Goal: Transaction & Acquisition: Book appointment/travel/reservation

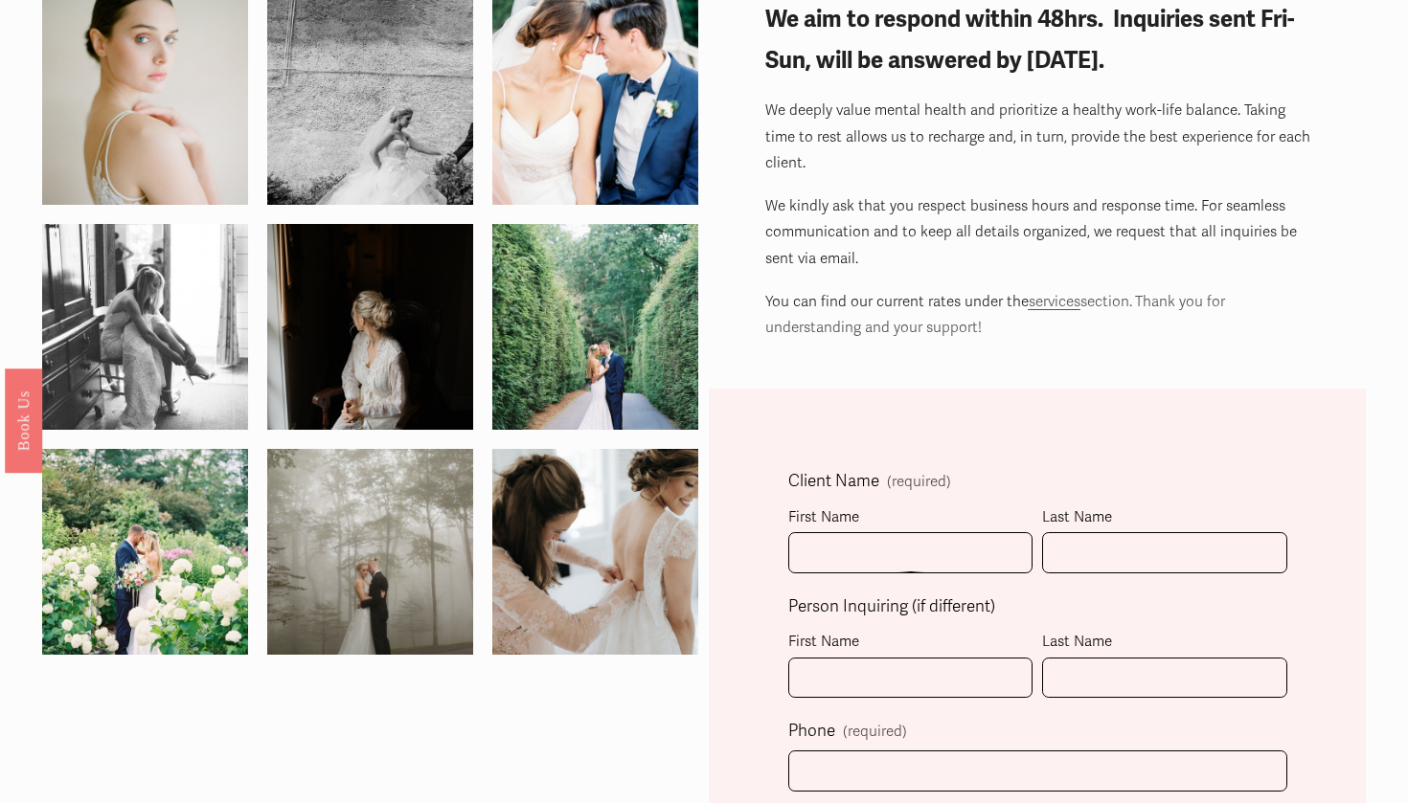
scroll to position [234, 0]
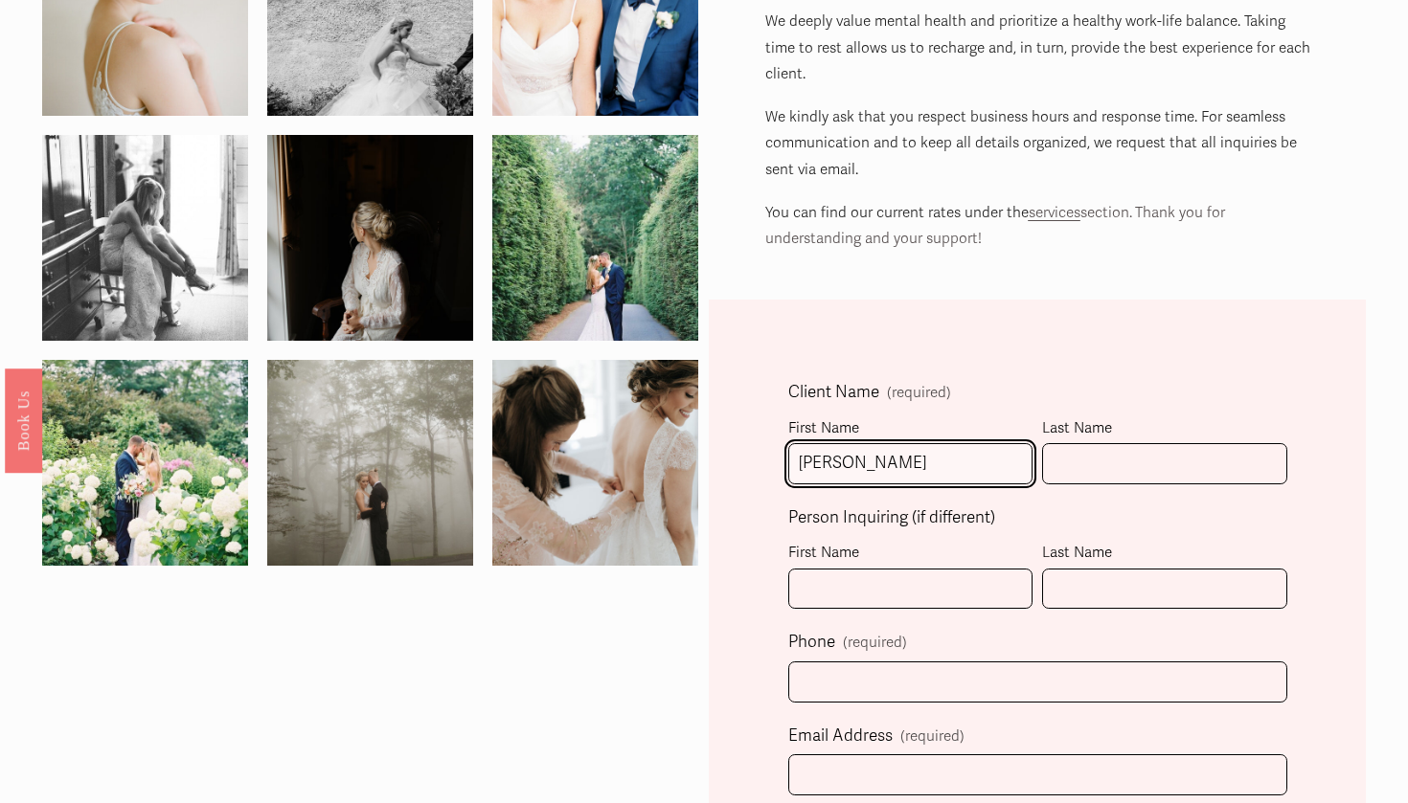
type input "[PERSON_NAME]"
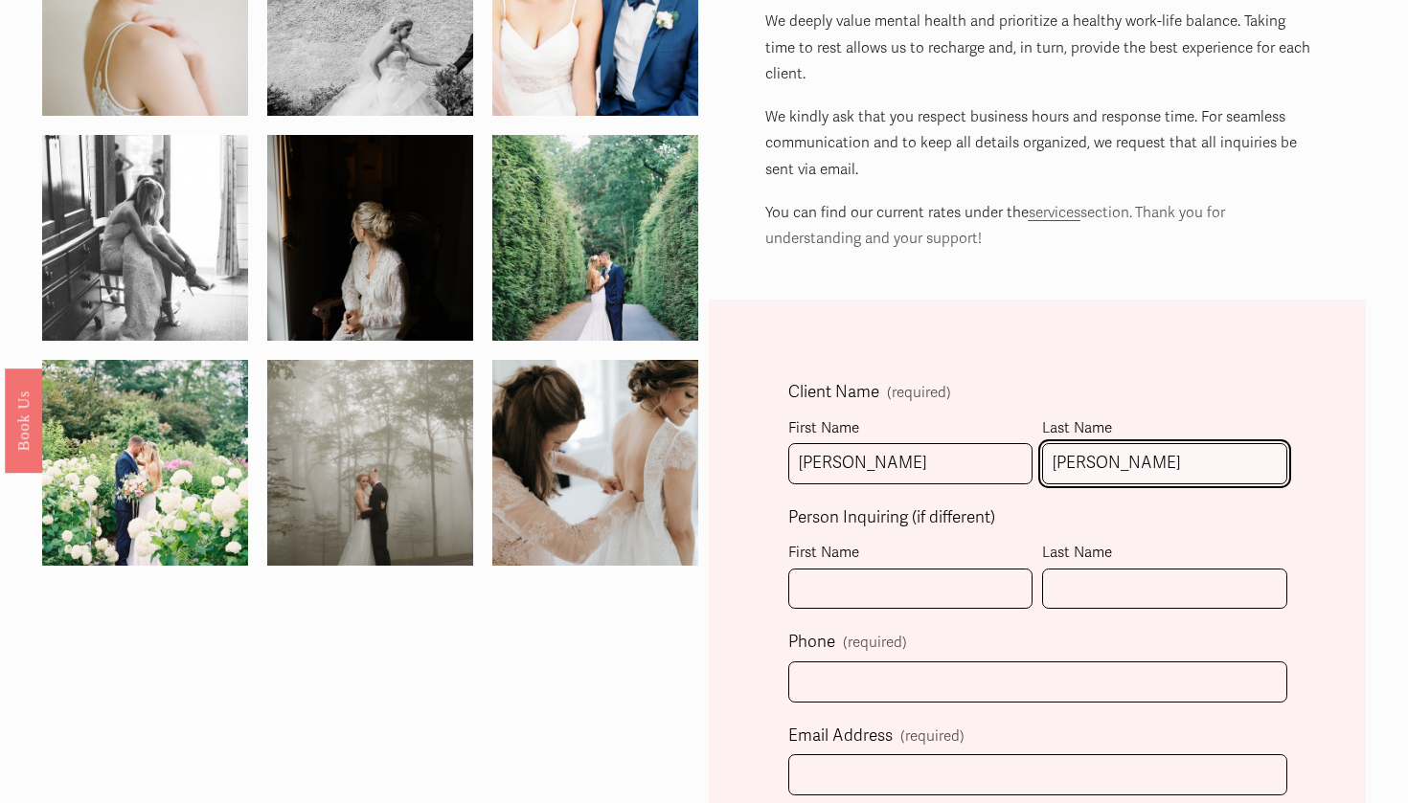
type input "[PERSON_NAME]"
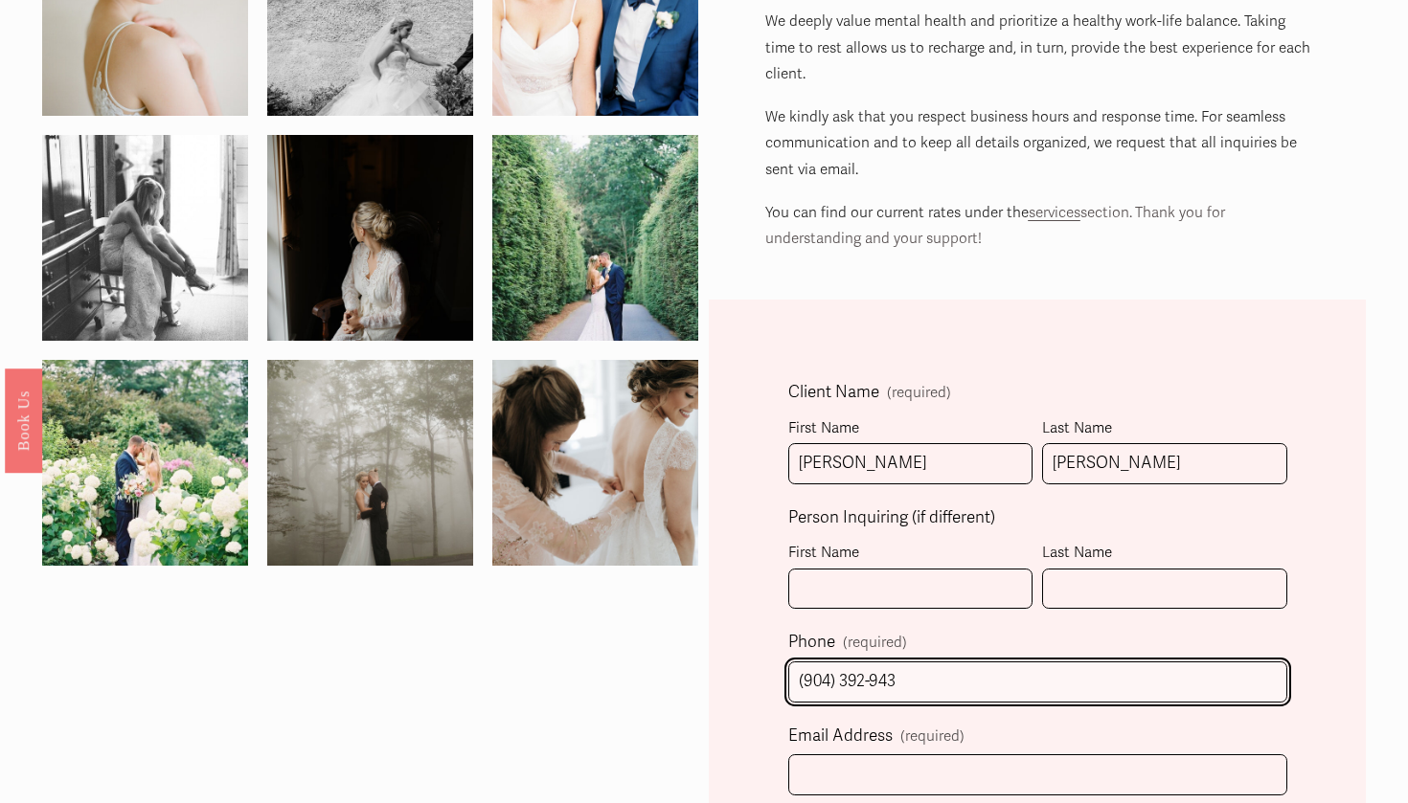
type input "[PHONE_NUMBER]"
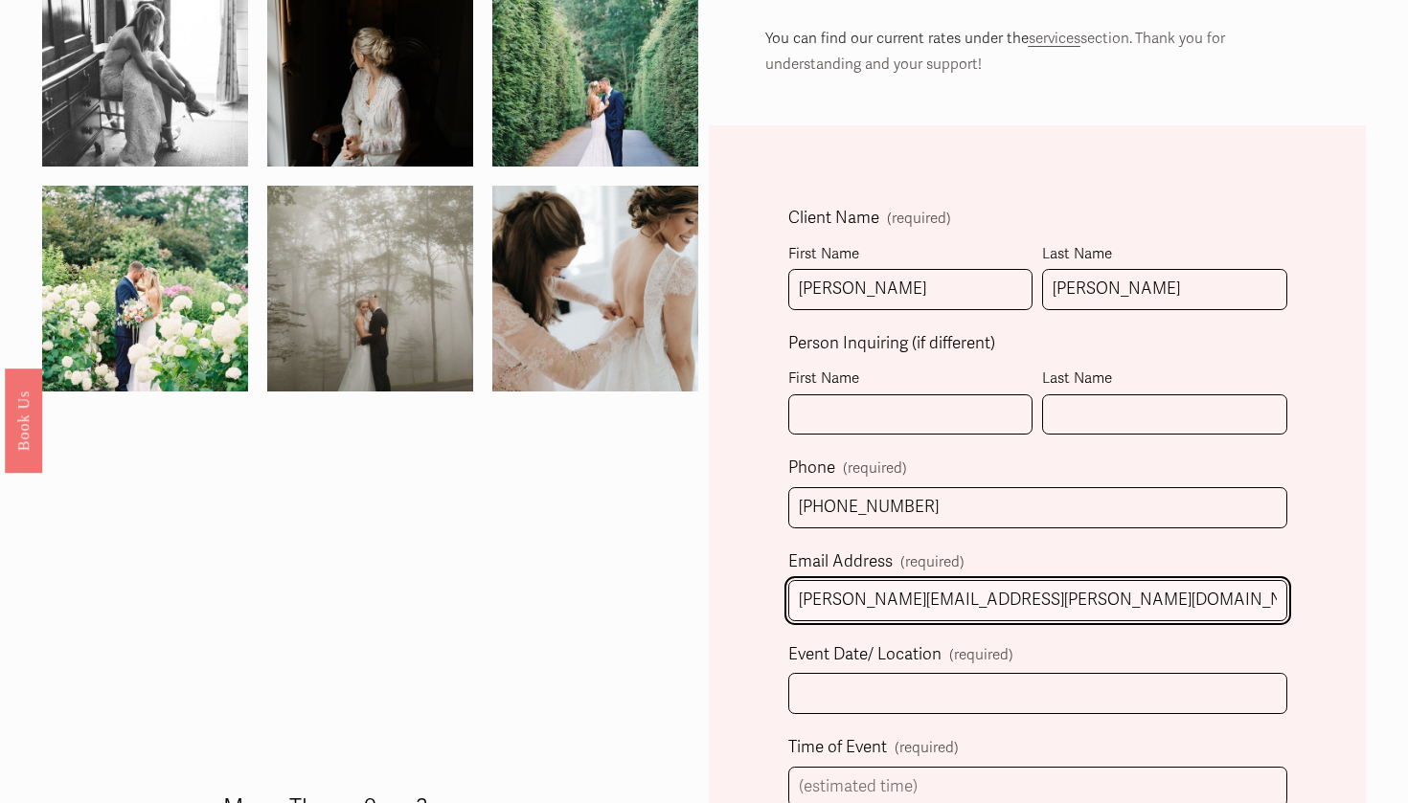
scroll to position [455, 0]
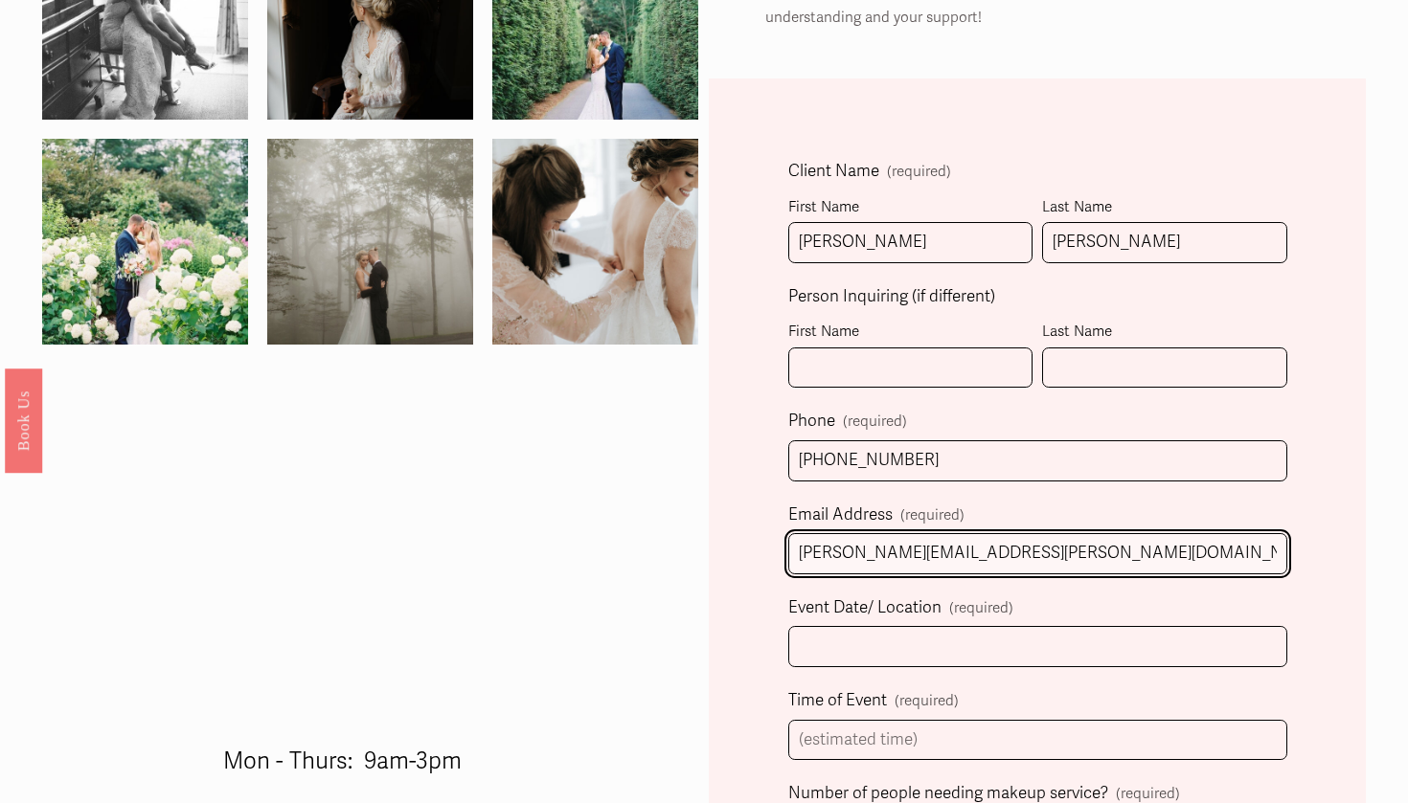
type input "[PERSON_NAME][EMAIL_ADDRESS][PERSON_NAME][DOMAIN_NAME]"
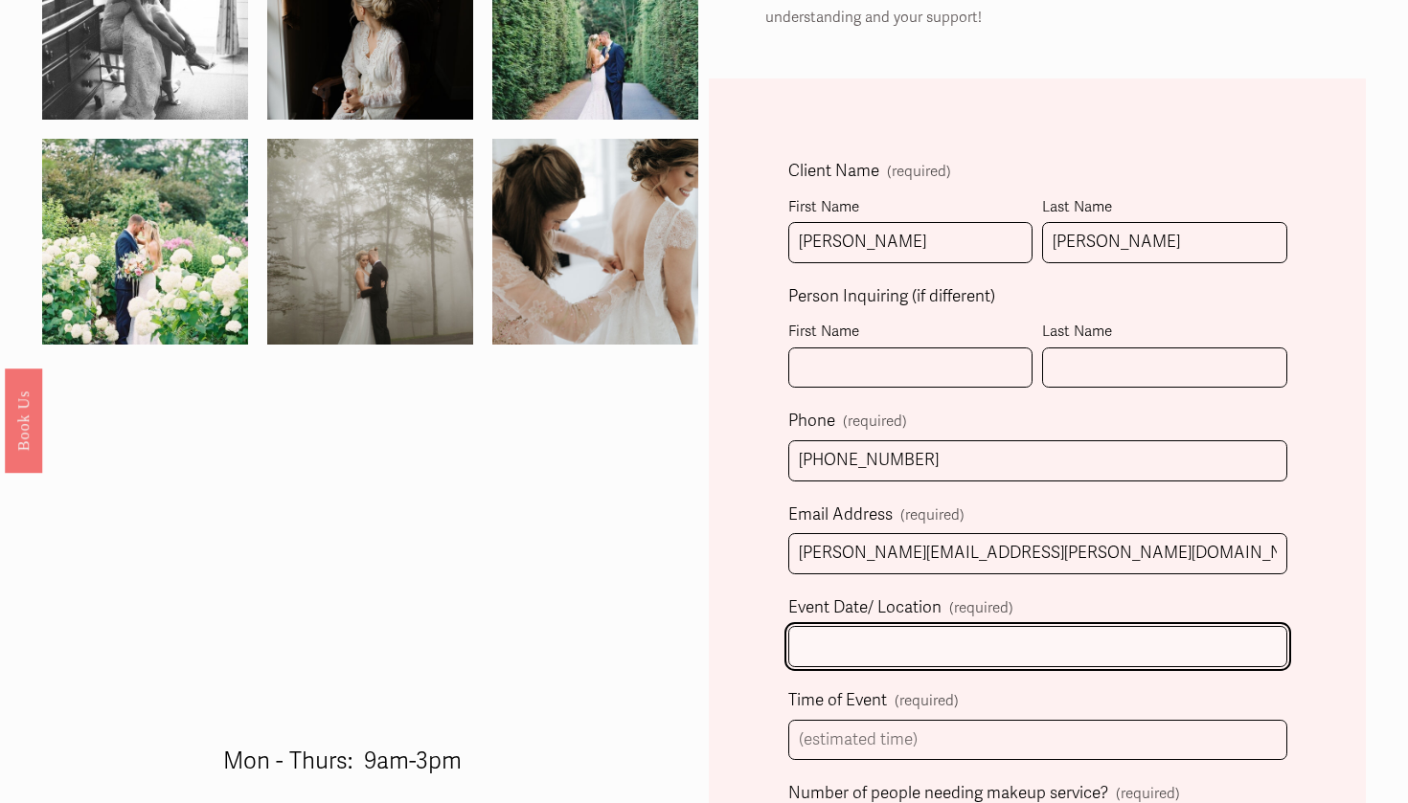
click at [942, 656] on input "Event Date/ Location (required)" at bounding box center [1037, 646] width 499 height 41
type input "[PERSON_NAME][GEOGRAPHIC_DATA][PERSON_NAME]"
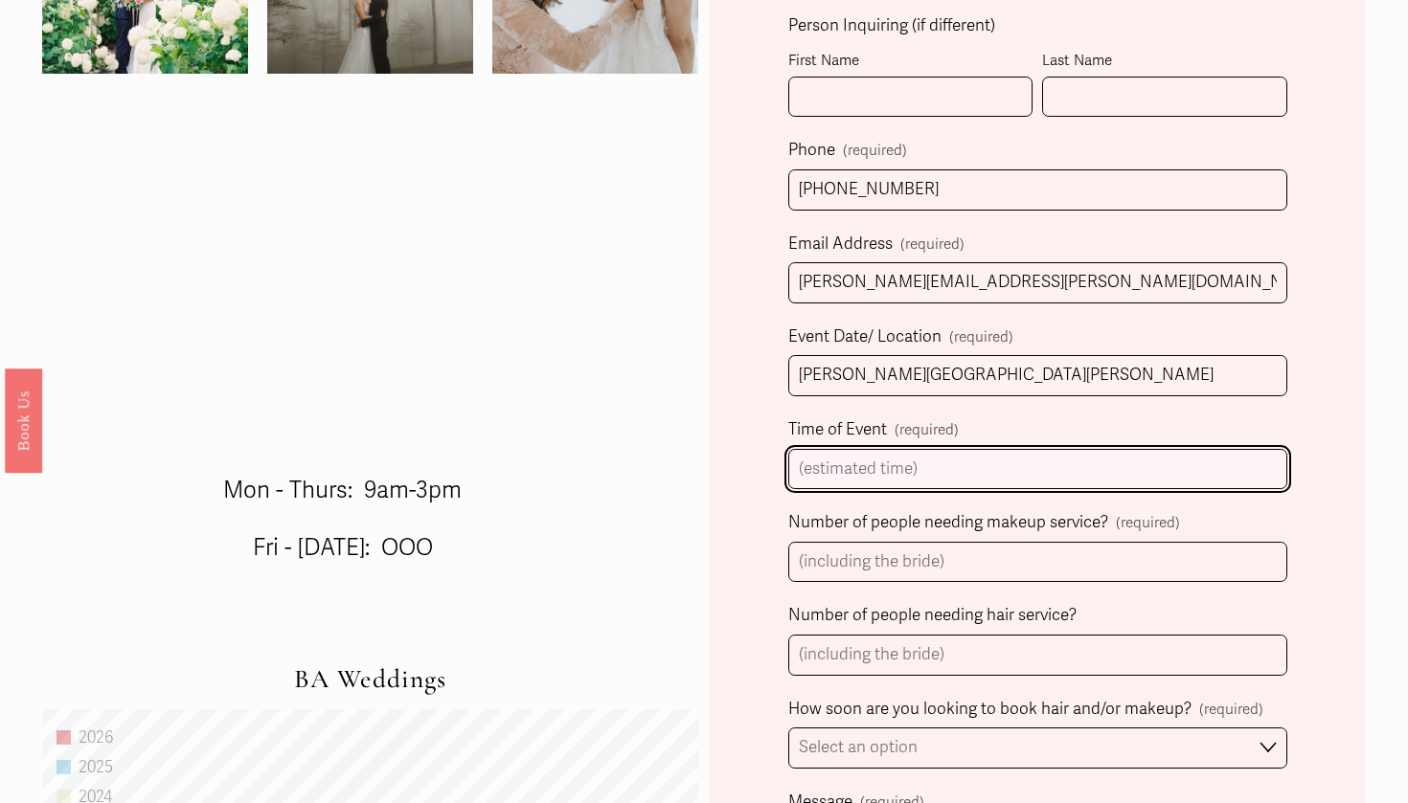
scroll to position [739, 0]
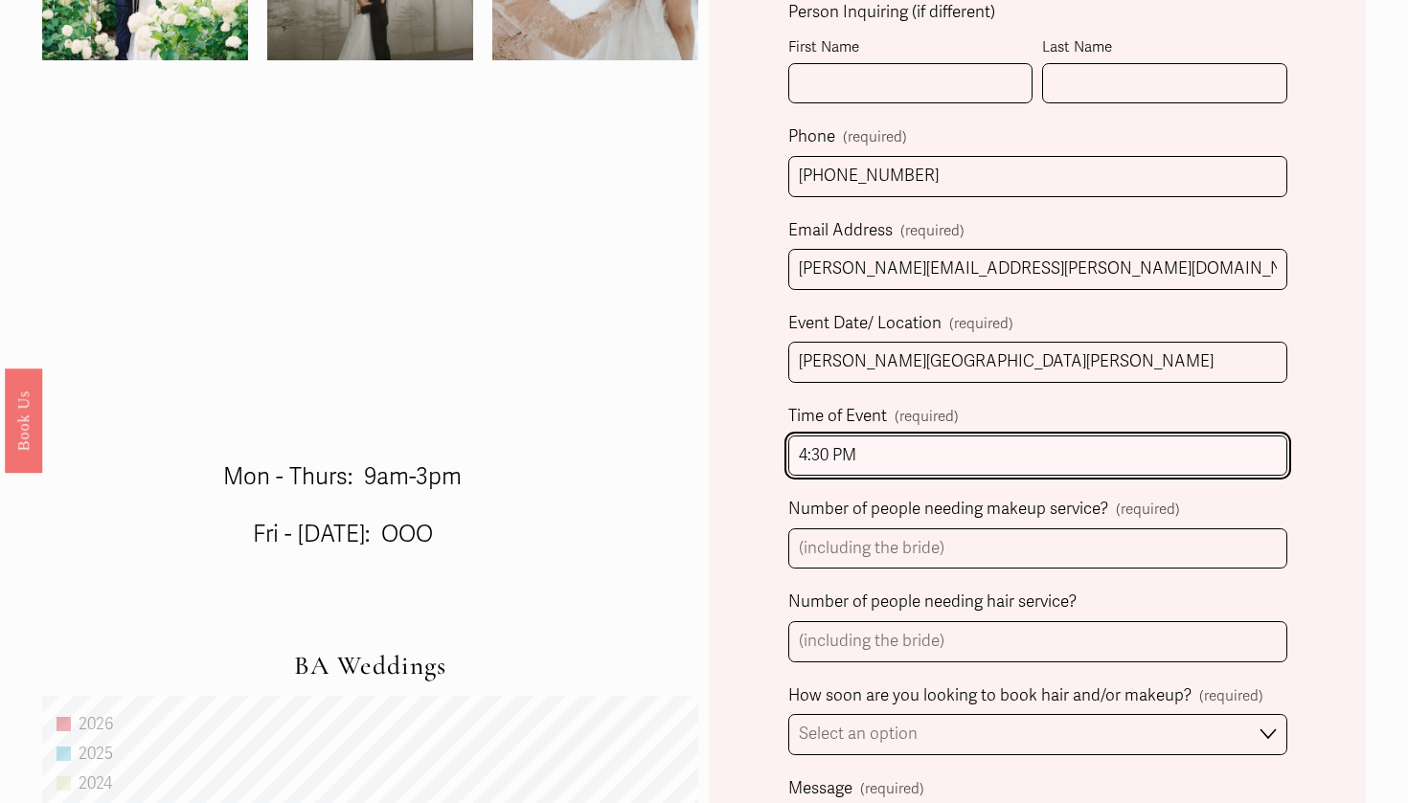
type input "4:30 PM"
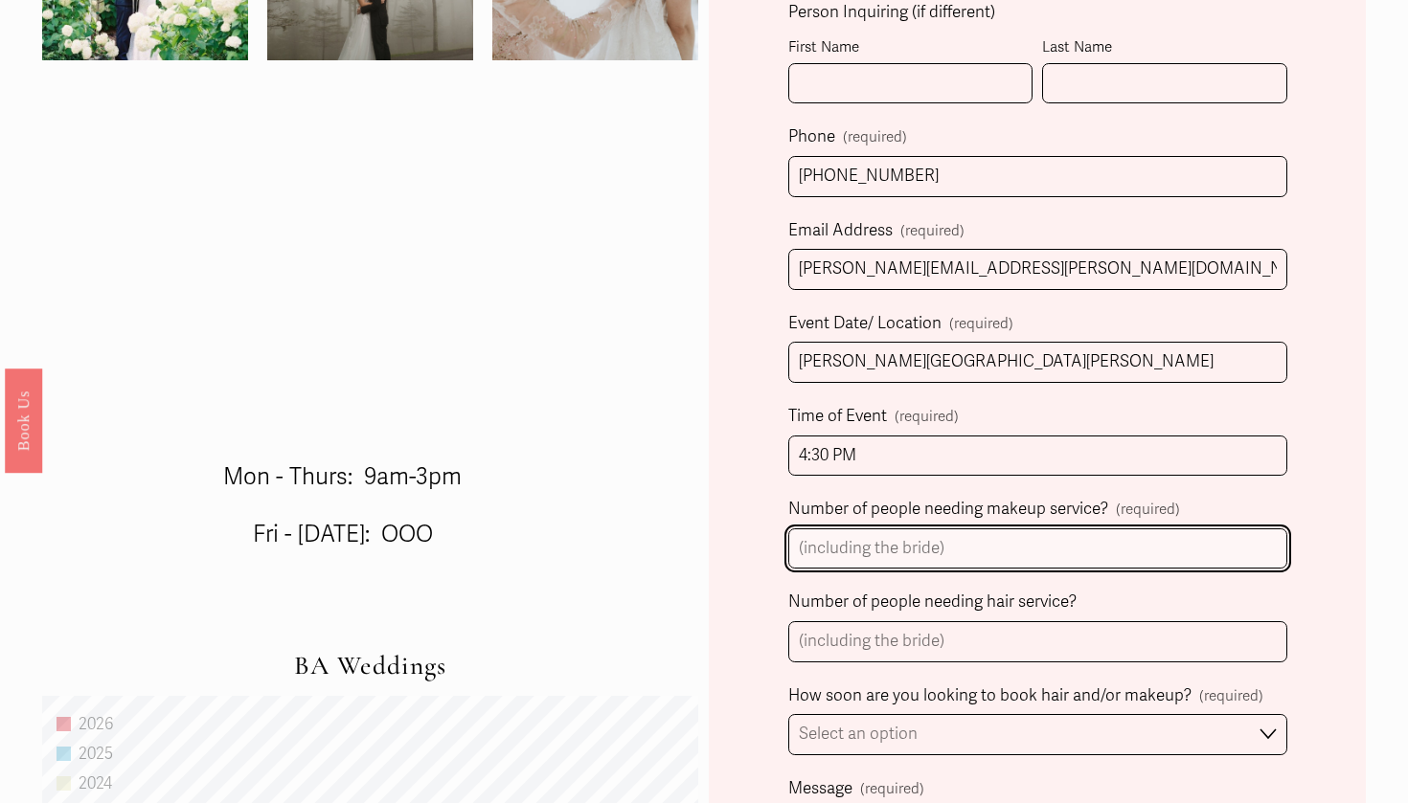
click at [1129, 534] on input "Number of people needing makeup service? (required)" at bounding box center [1037, 549] width 499 height 41
type input "-"
type input "7"
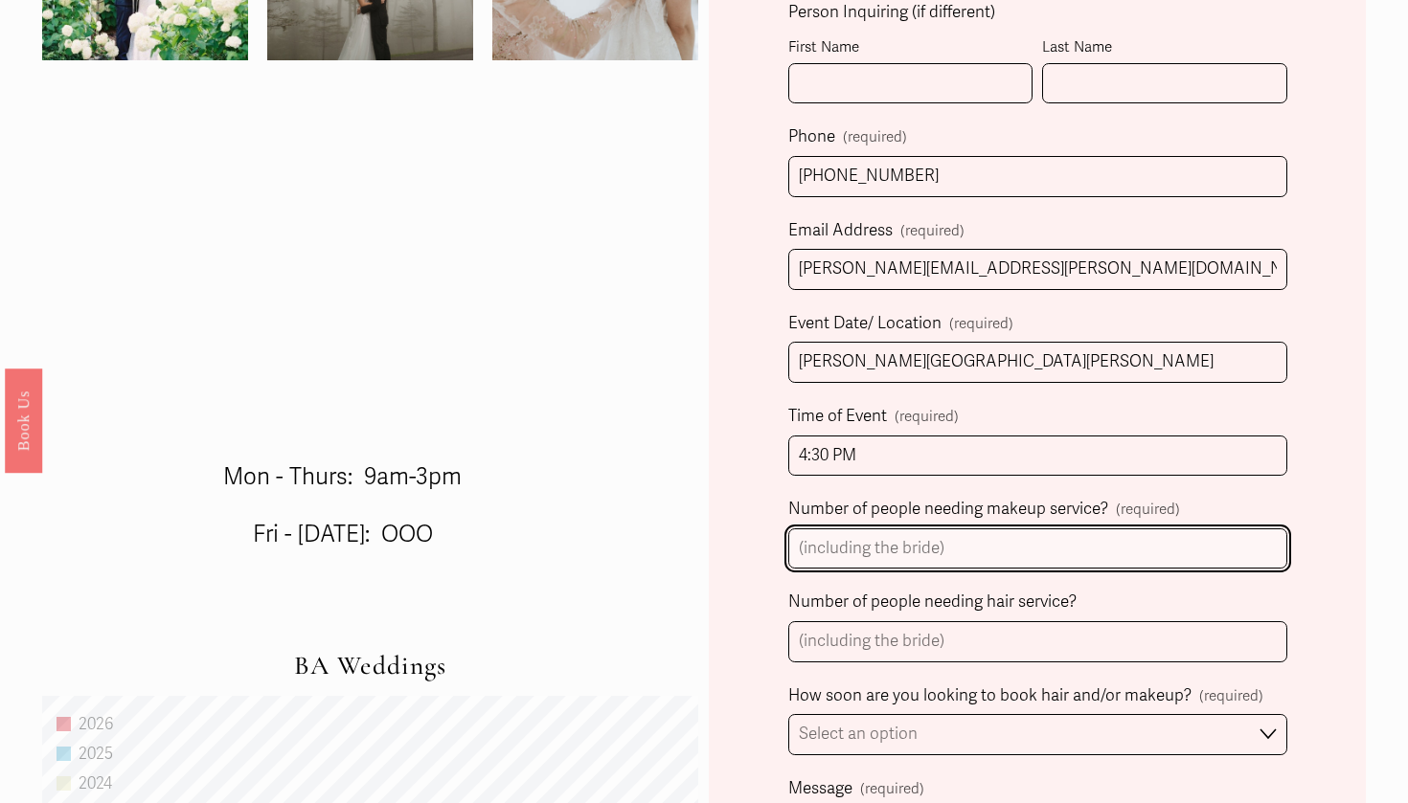
type input "7"
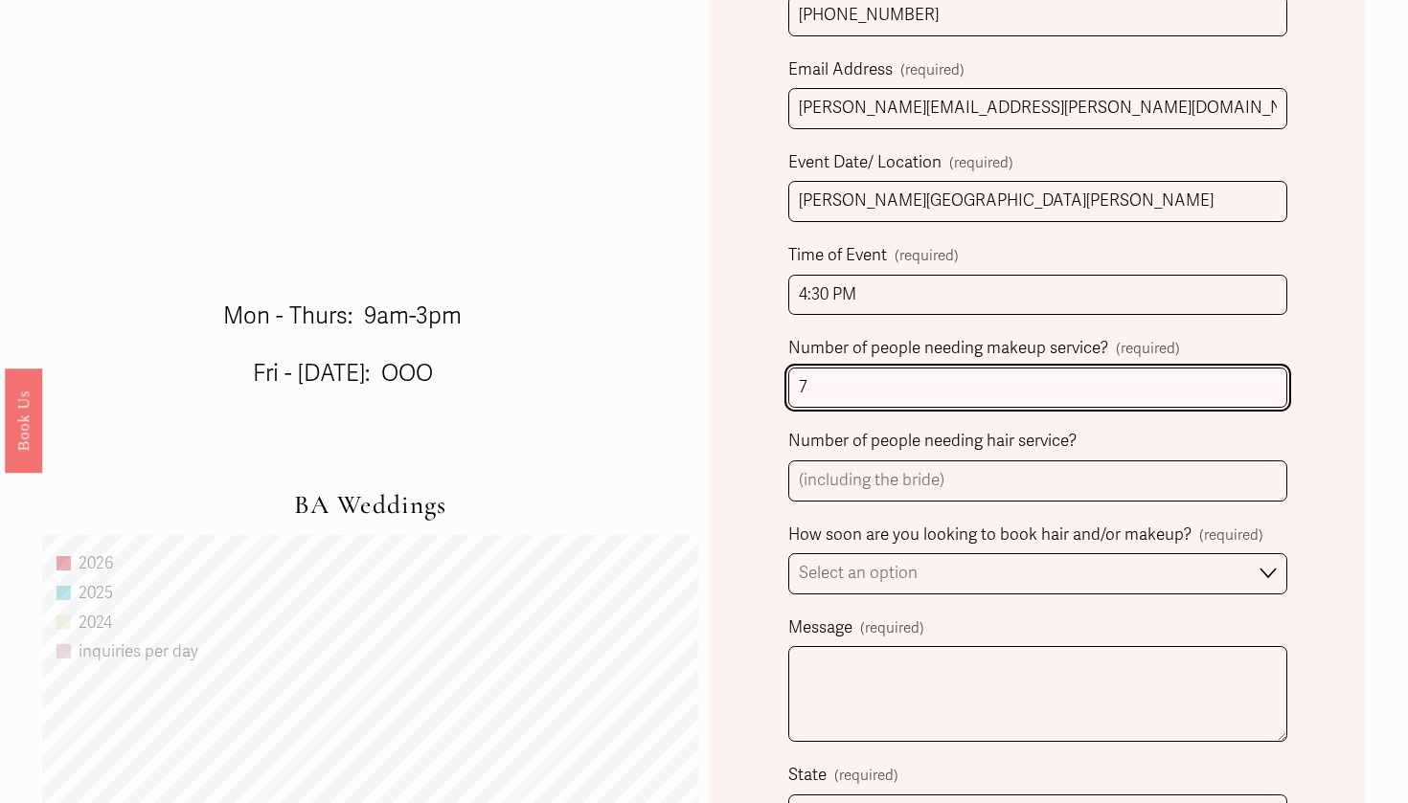
scroll to position [907, 0]
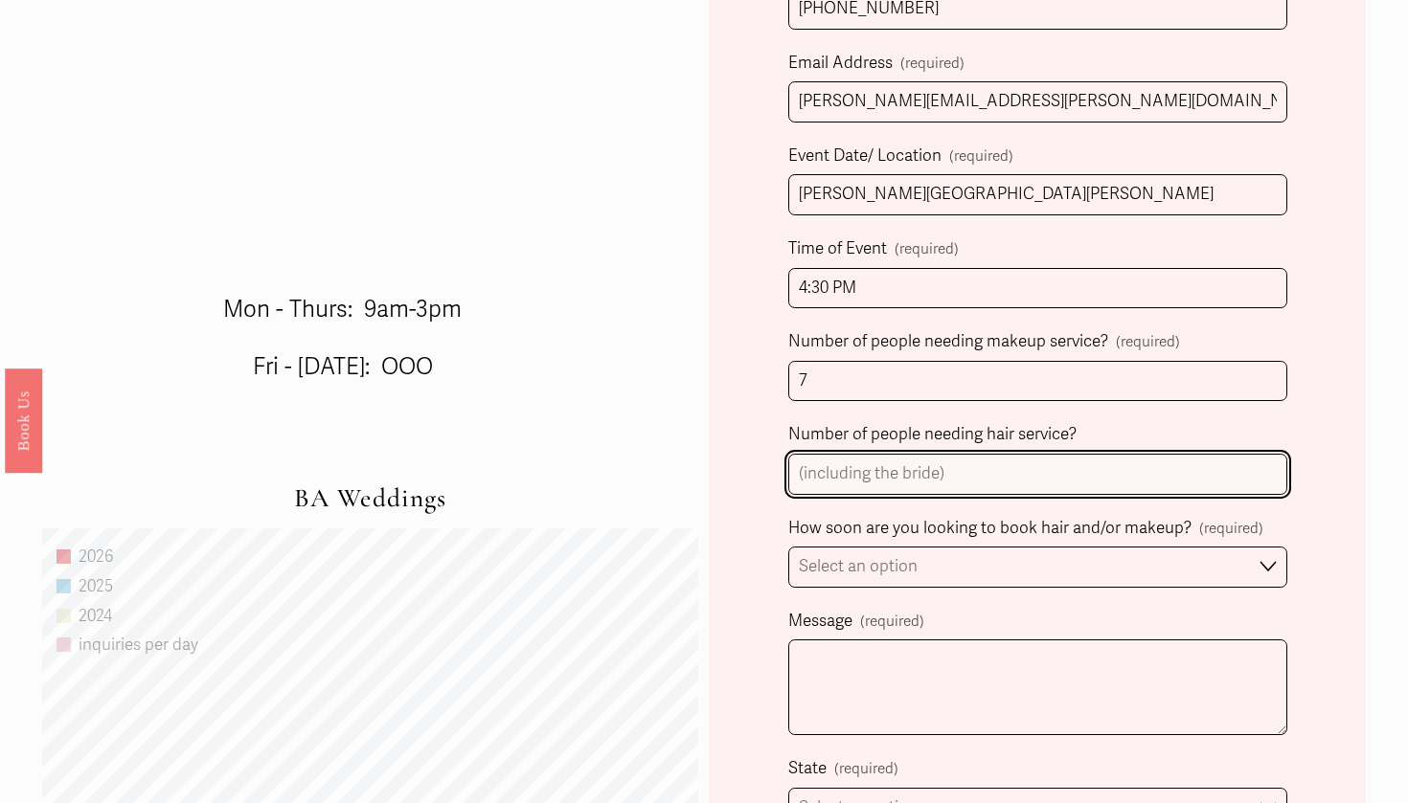
click at [1203, 478] on input "Number of people needing hair service?" at bounding box center [1037, 474] width 499 height 41
type input "7"
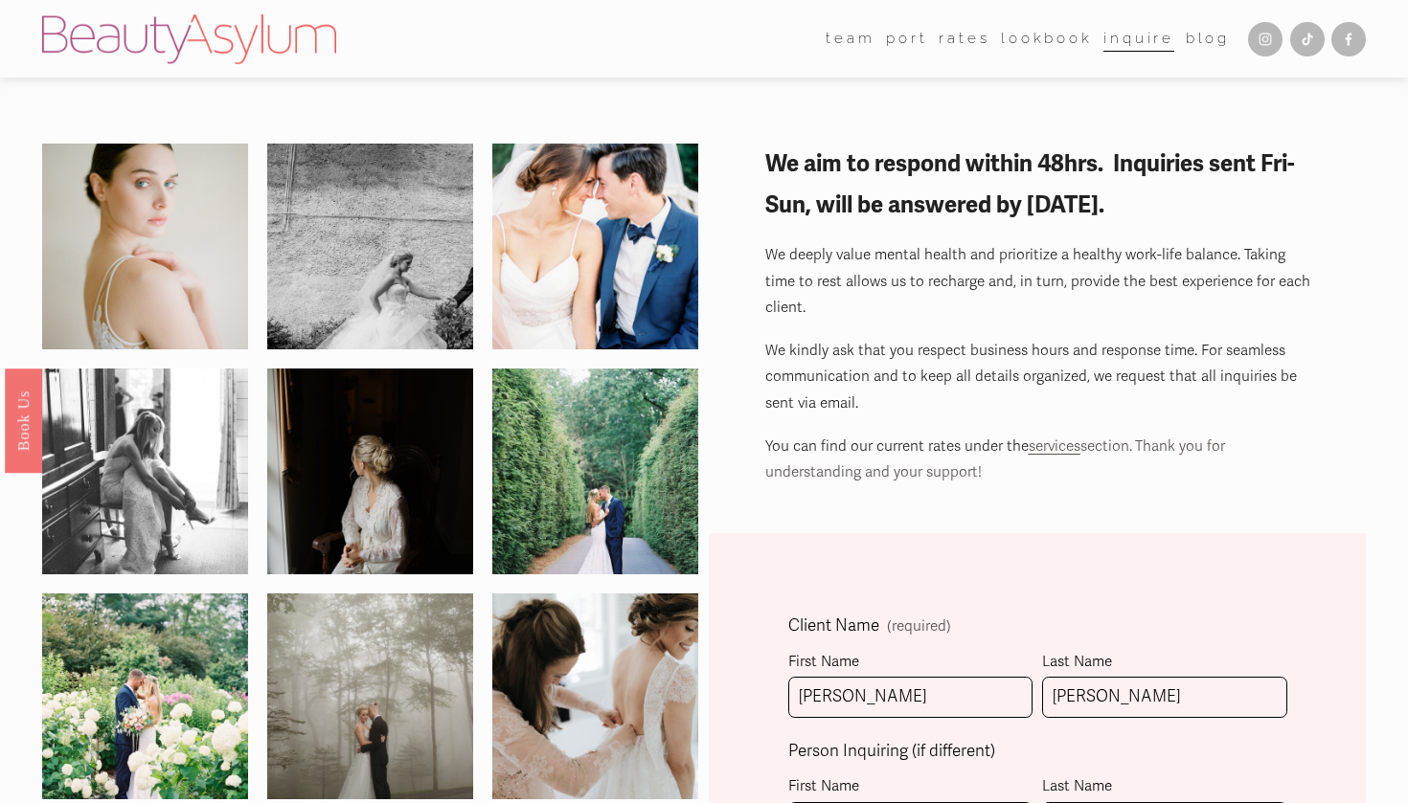
scroll to position [0, 0]
click at [974, 29] on link "Rates" at bounding box center [963, 38] width 51 height 29
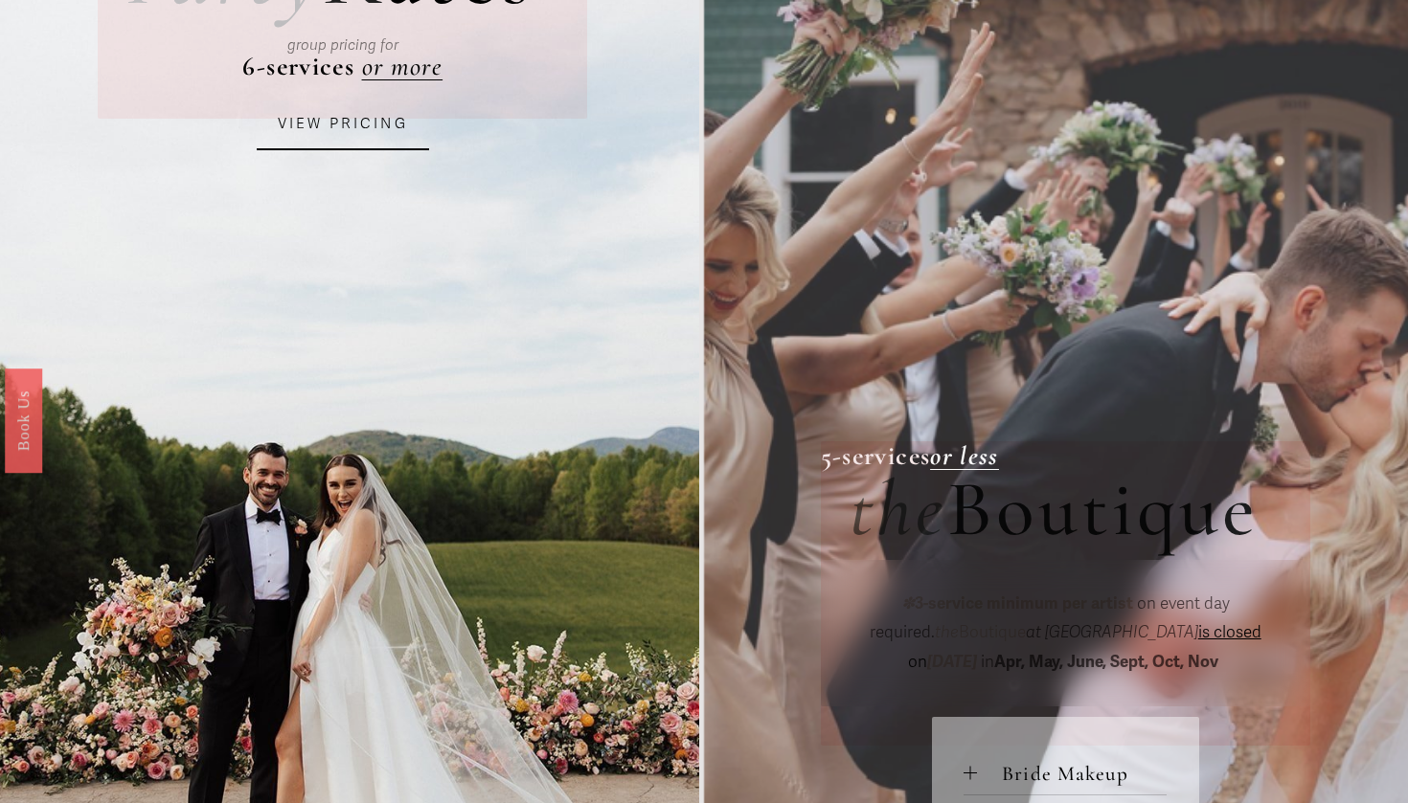
scroll to position [282, 0]
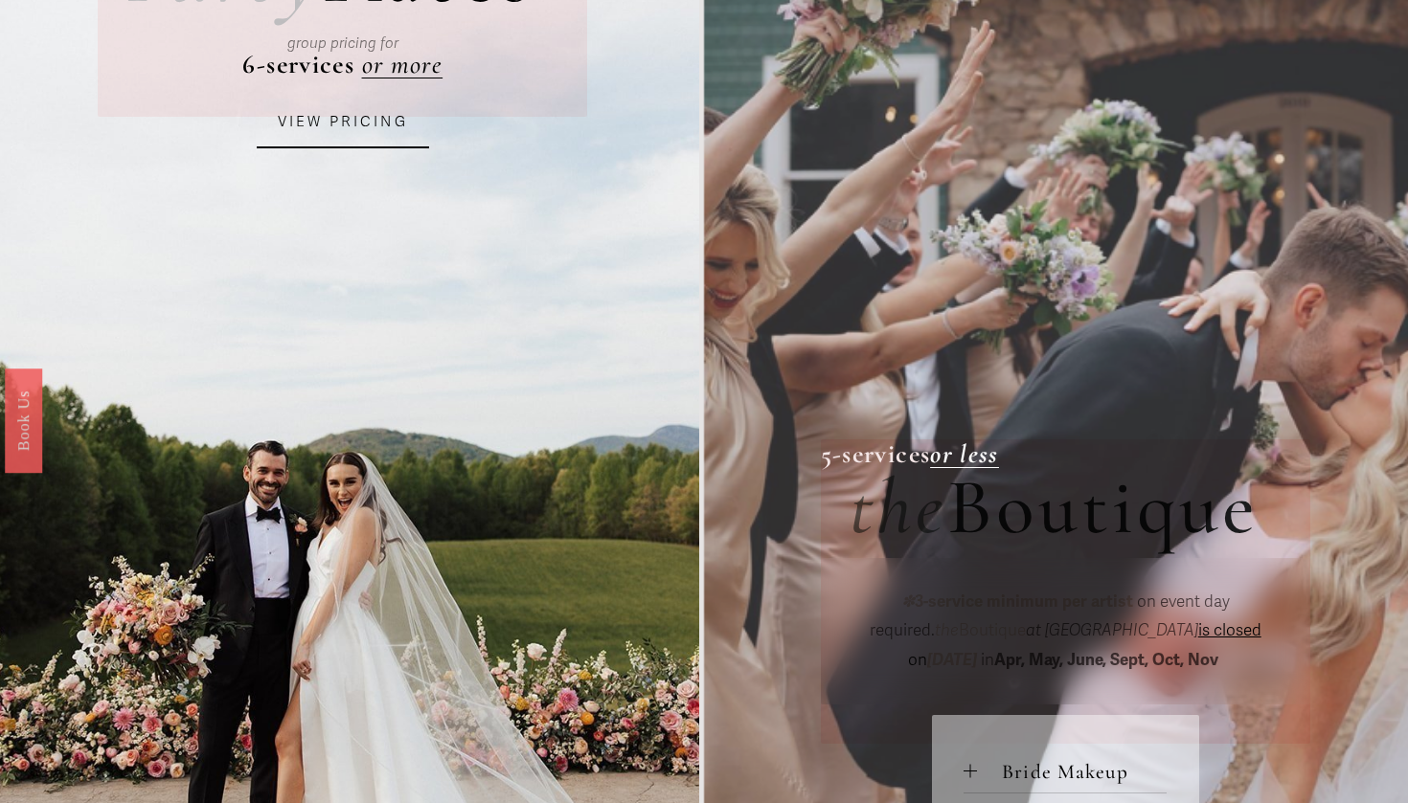
click at [311, 128] on link "VIEW PRICING" at bounding box center [343, 123] width 172 height 52
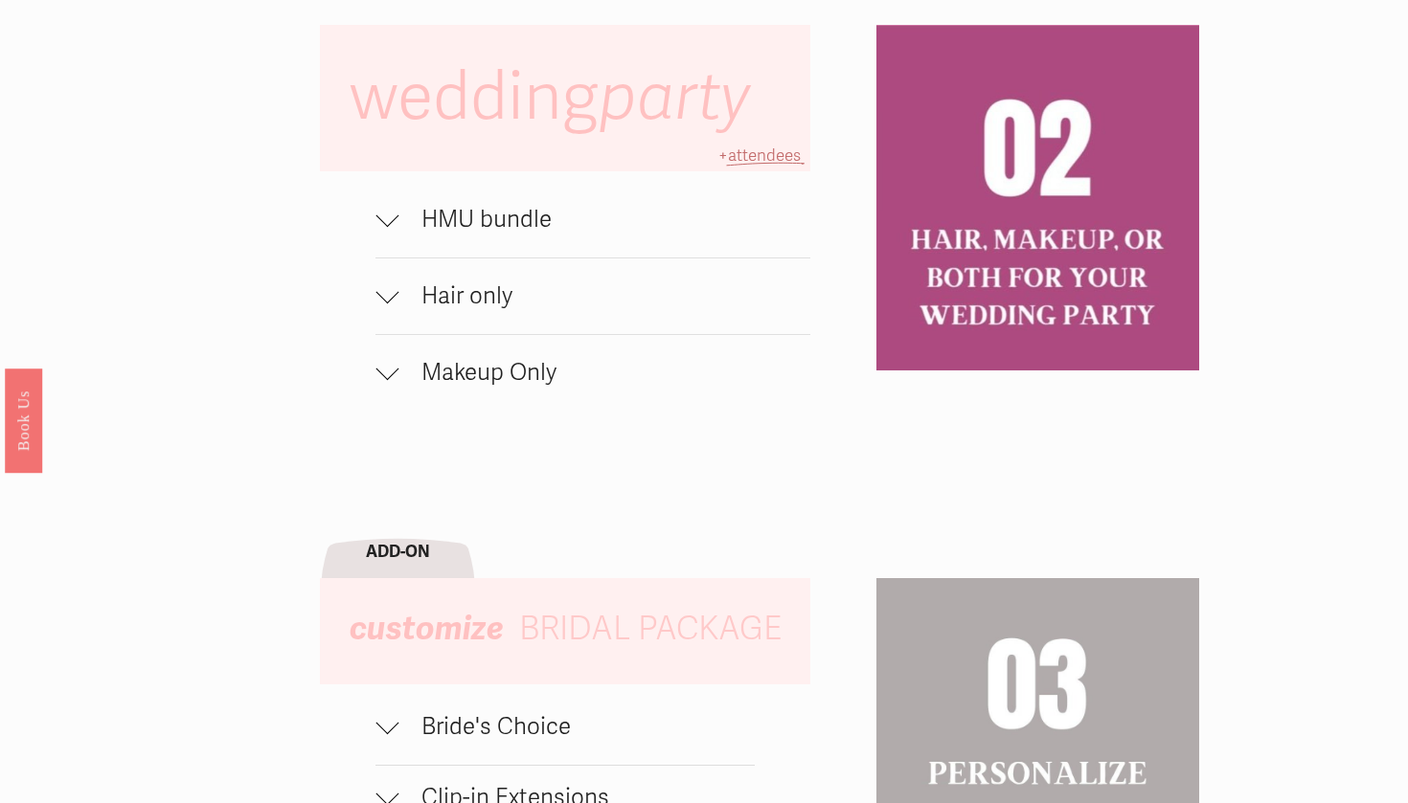
scroll to position [1278, 0]
click at [382, 226] on div at bounding box center [386, 221] width 23 height 23
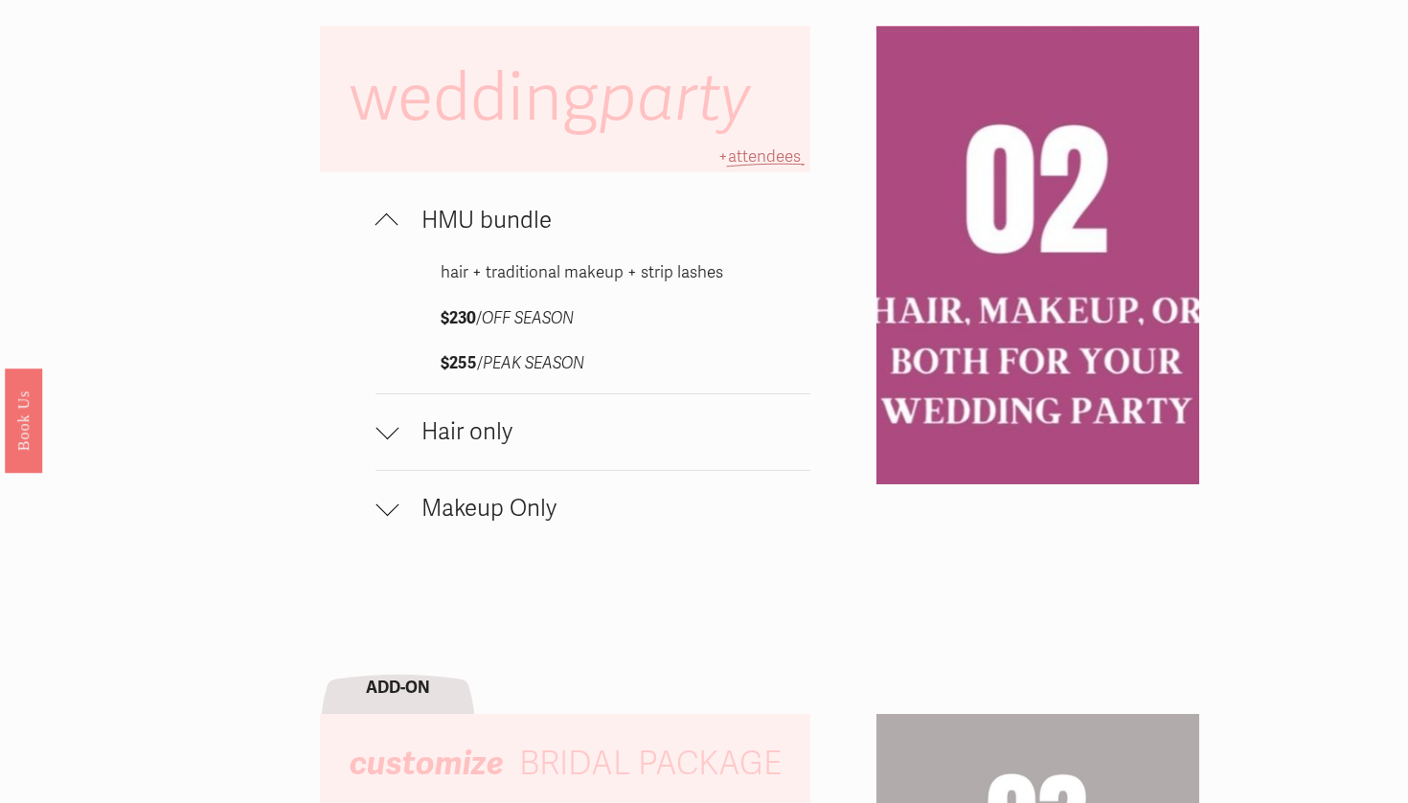
click at [382, 226] on div at bounding box center [386, 225] width 23 height 23
